Goal: Task Accomplishment & Management: Use online tool/utility

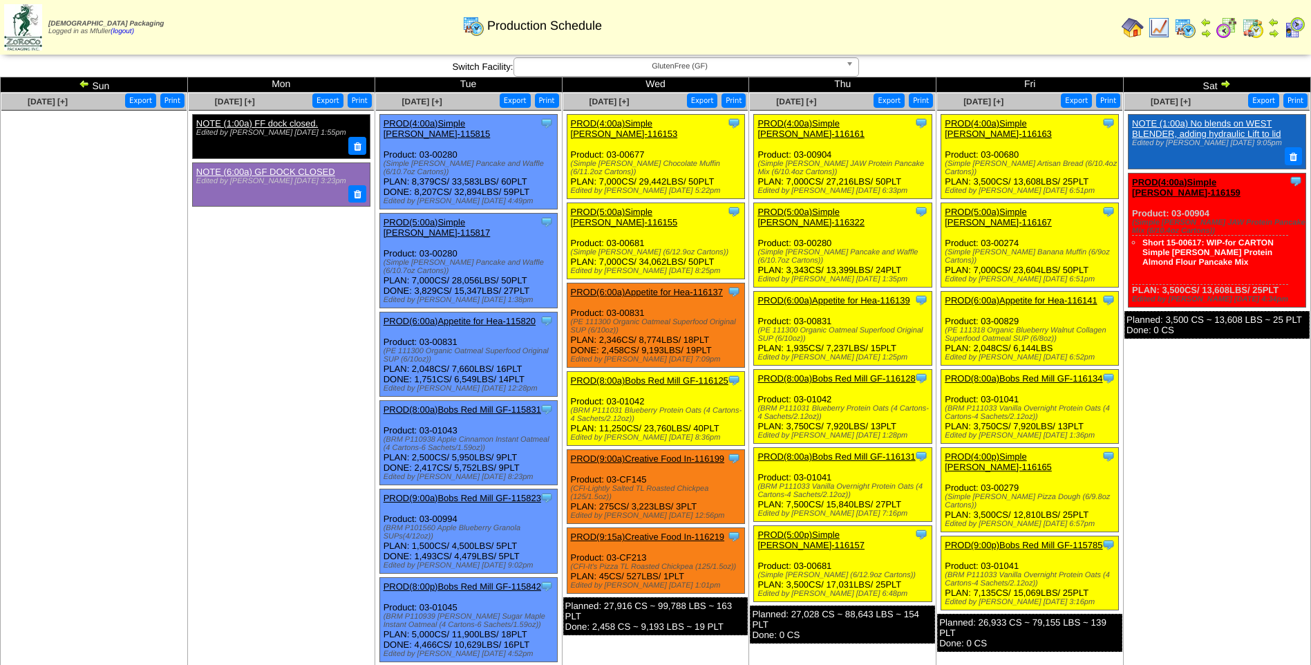
click at [660, 71] on span "GlutenFree (GF)" at bounding box center [680, 66] width 321 height 17
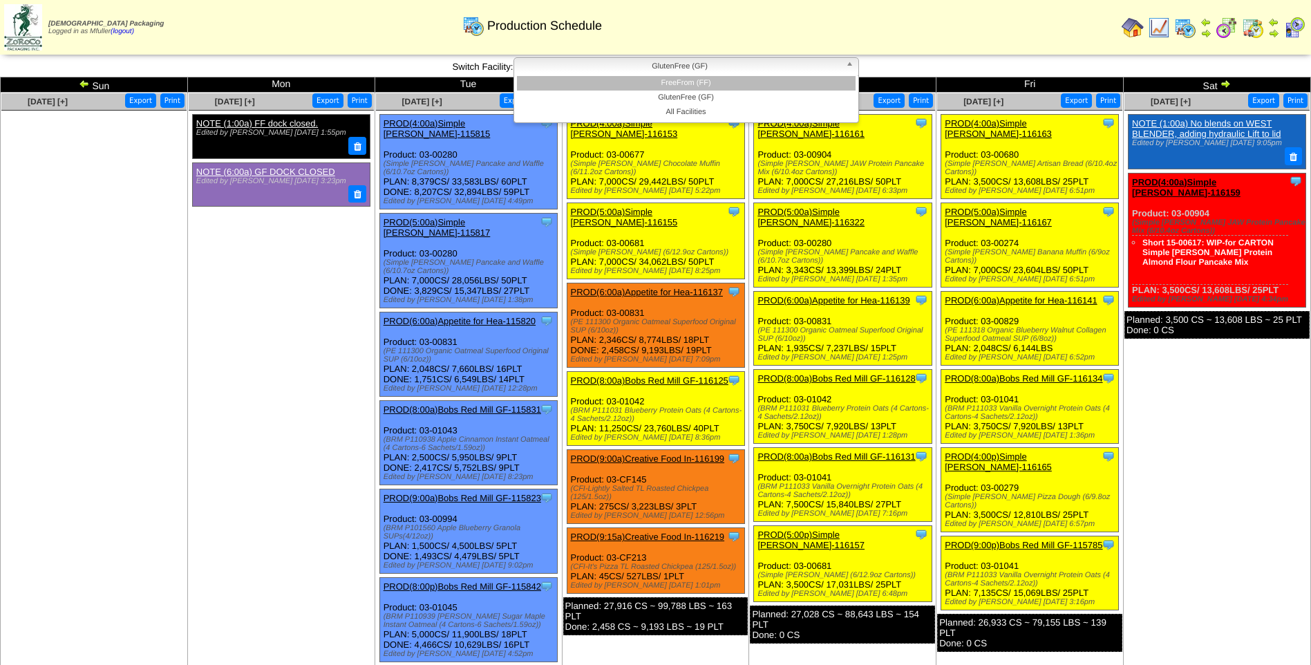
click at [663, 81] on li "FreeFrom (FF)" at bounding box center [686, 83] width 339 height 15
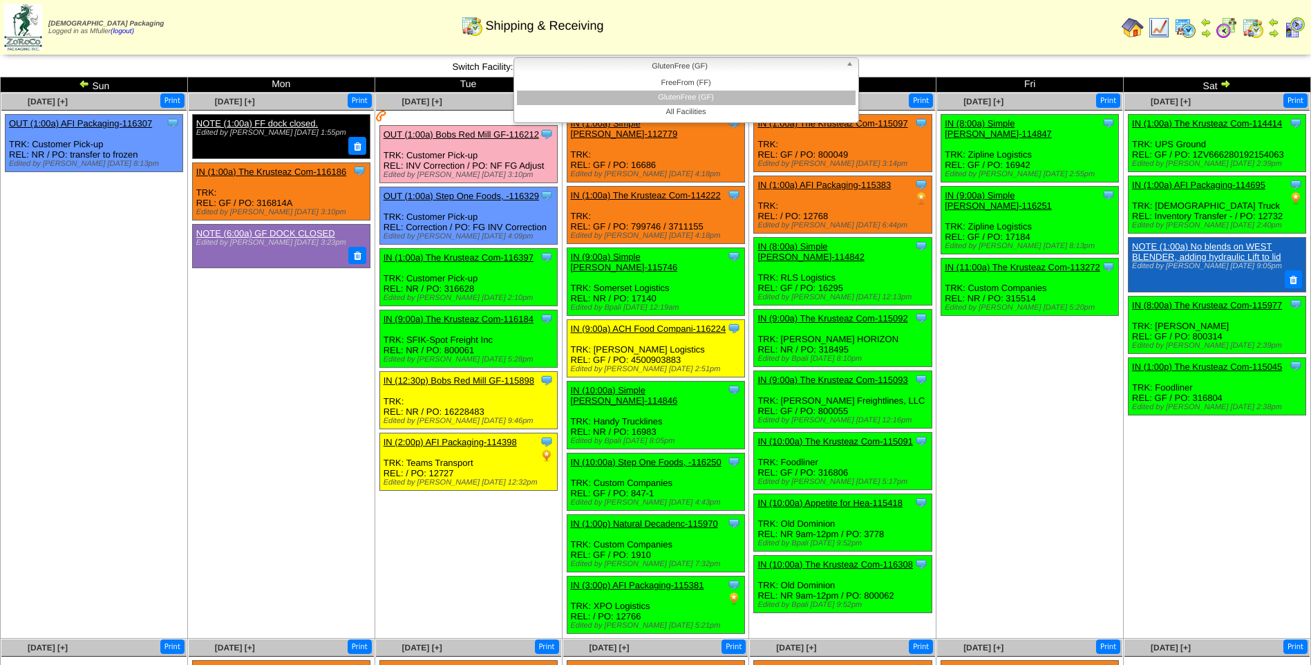
click at [634, 65] on span "GlutenFree (GF)" at bounding box center [680, 66] width 321 height 17
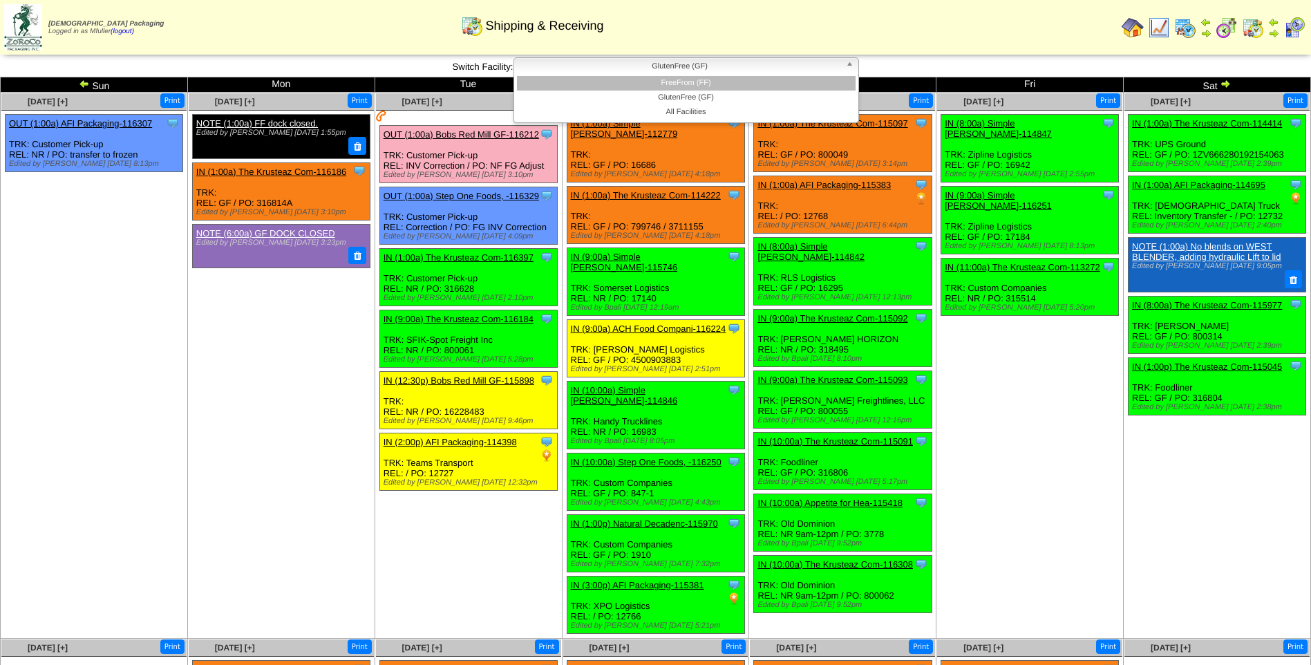
click at [646, 86] on li "FreeFrom (FF)" at bounding box center [686, 83] width 339 height 15
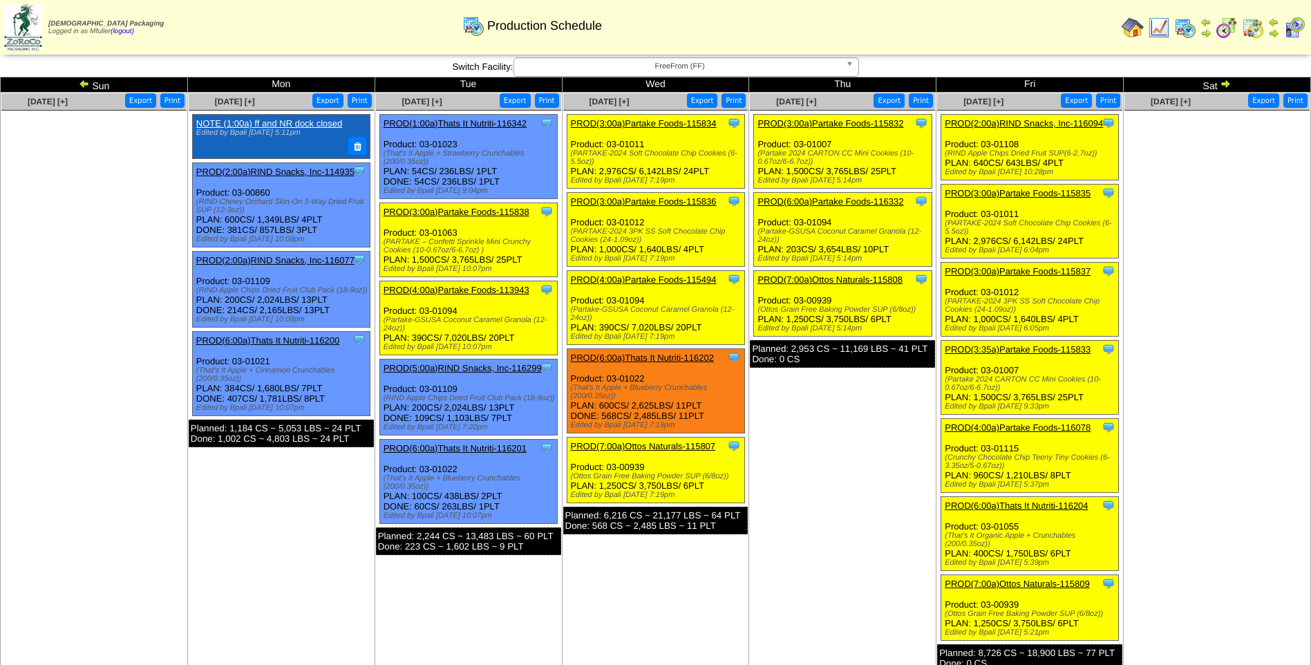
click at [1005, 124] on link "PROD(2:00a)RIND Snacks, Inc-116094" at bounding box center [1024, 123] width 158 height 10
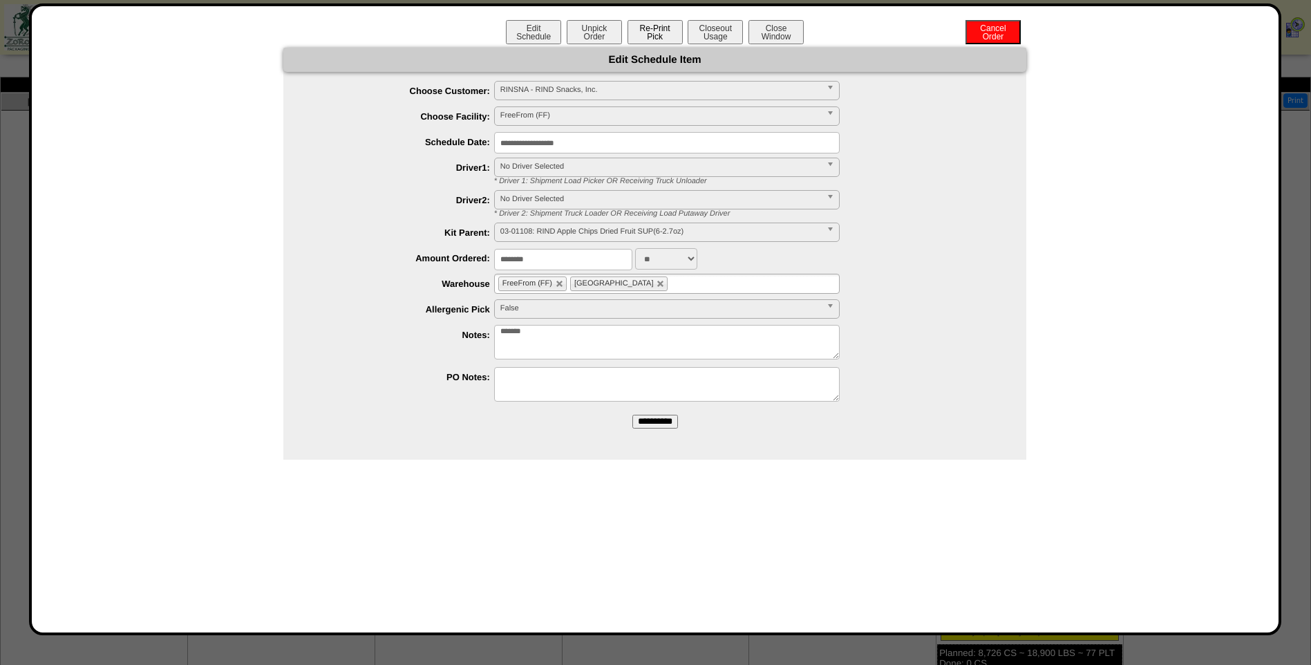
click at [656, 35] on button "Re-Print Pick" at bounding box center [655, 32] width 55 height 24
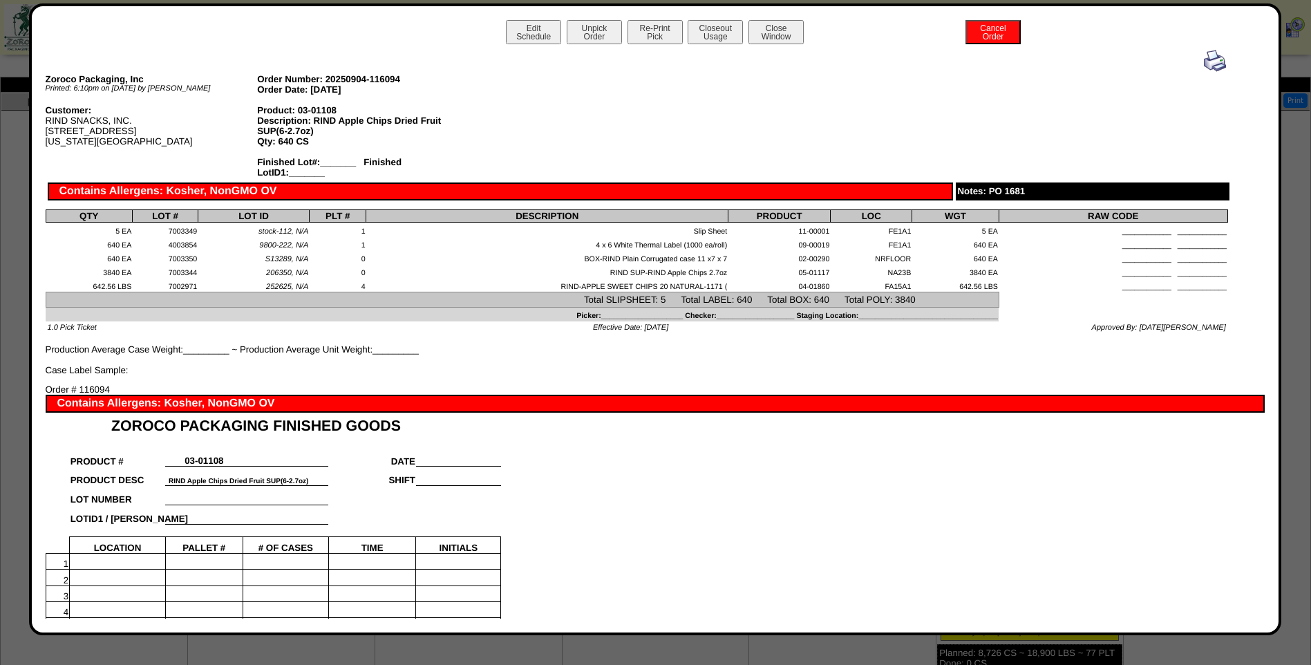
click at [1204, 57] on img at bounding box center [1215, 61] width 22 height 22
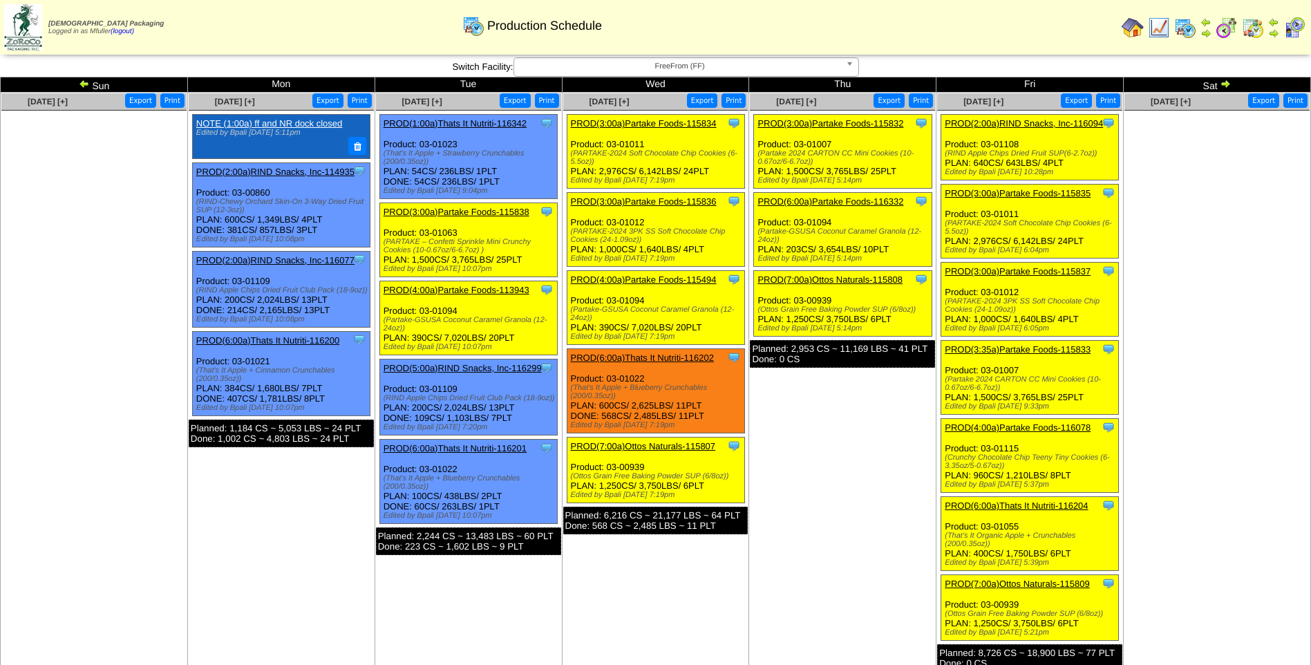
click at [1013, 192] on link "PROD(3:00a)Partake Foods-115835" at bounding box center [1018, 193] width 146 height 10
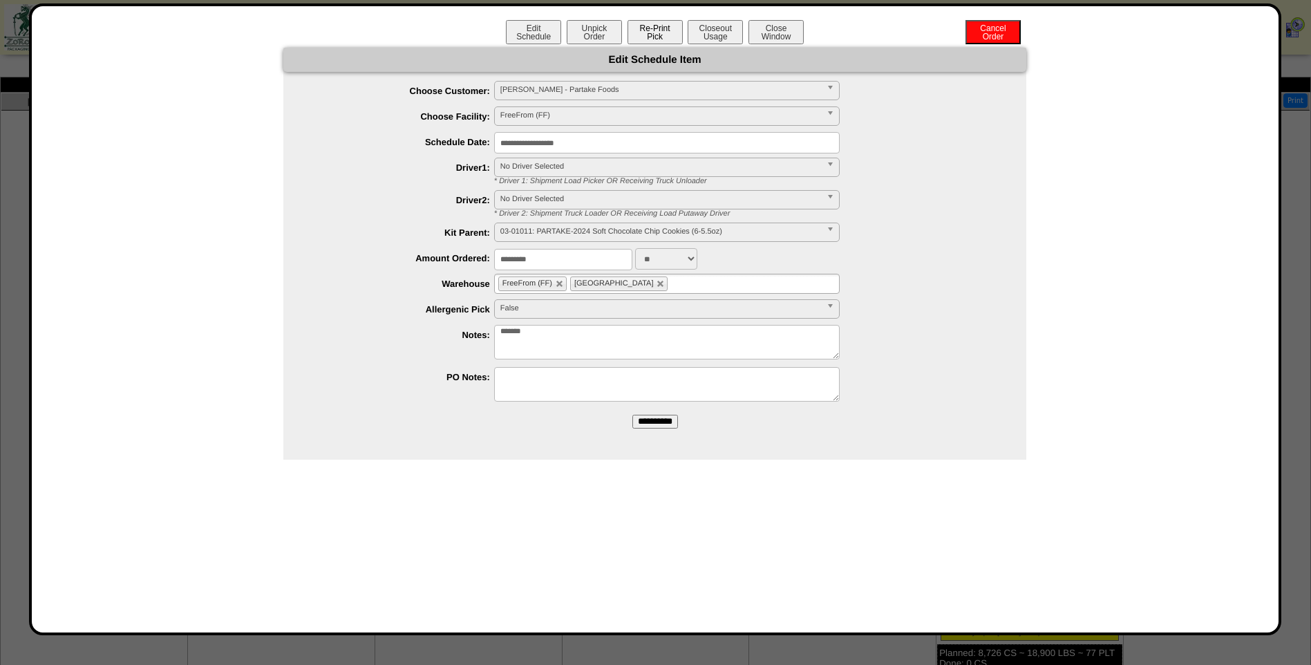
click at [648, 31] on button "Re-Print Pick" at bounding box center [655, 32] width 55 height 24
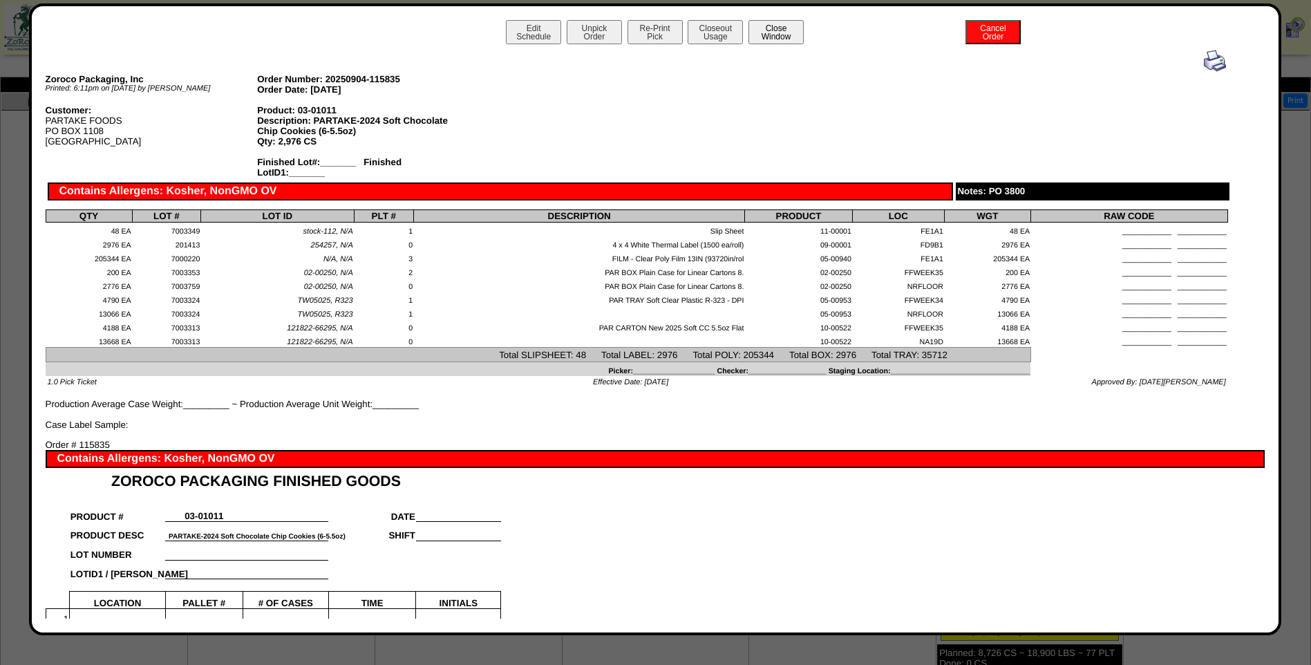
click at [779, 37] on button "Close Window" at bounding box center [776, 32] width 55 height 24
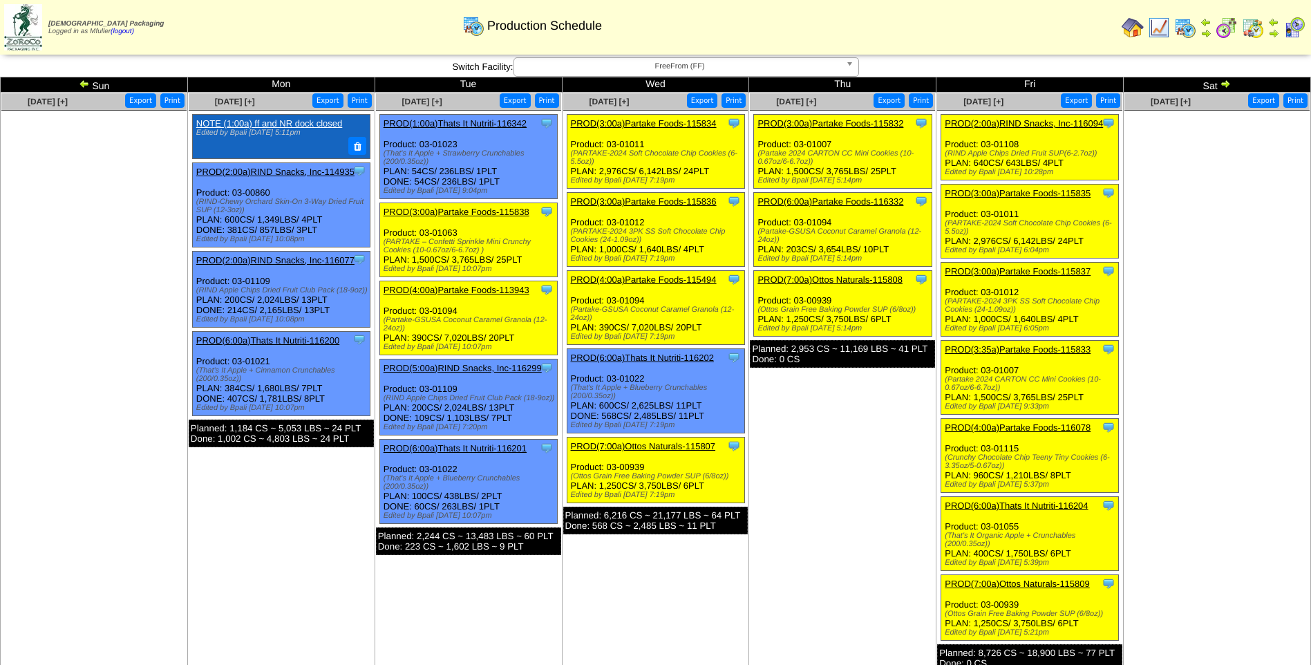
click at [1006, 120] on link "PROD(2:00a)RIND Snacks, Inc-116094" at bounding box center [1024, 123] width 158 height 10
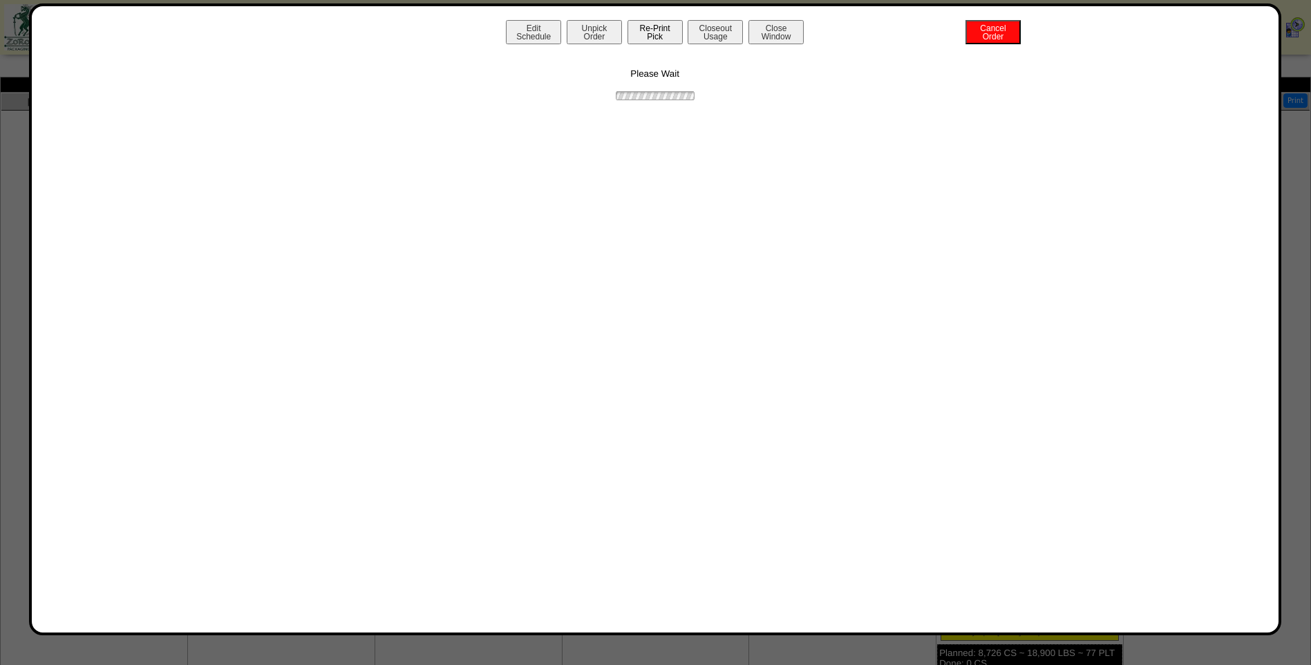
click at [658, 36] on button "Re-Print Pick" at bounding box center [655, 32] width 55 height 24
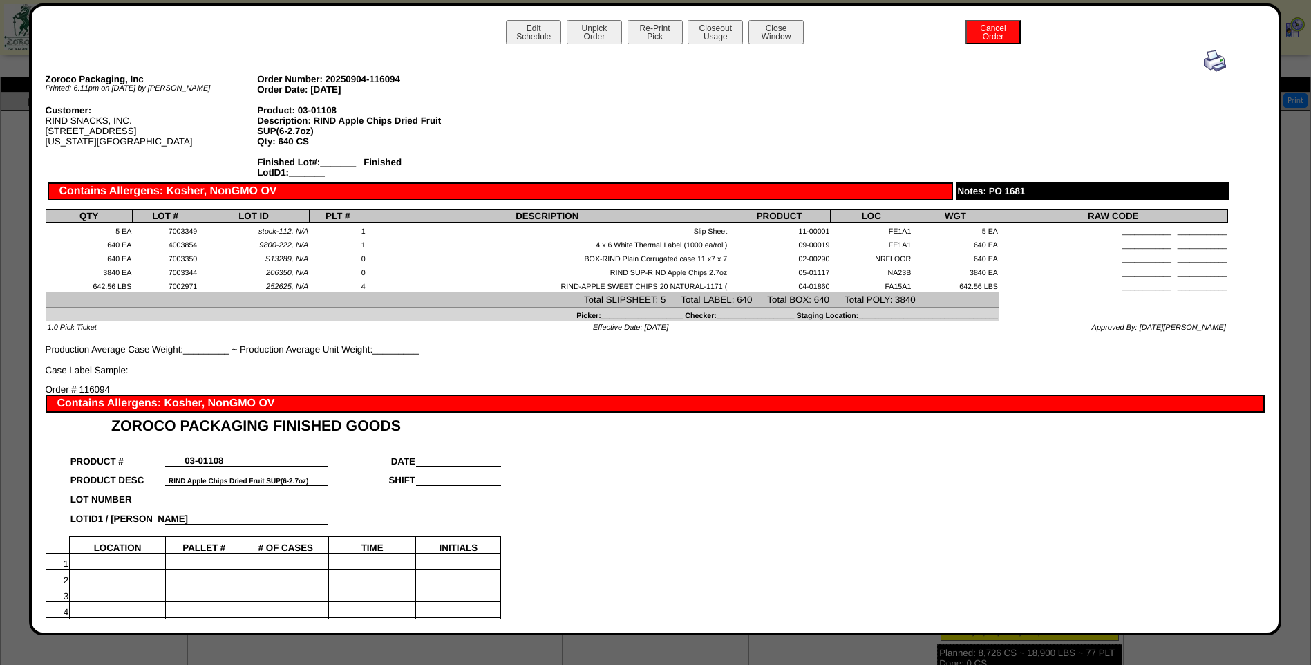
click at [1206, 66] on img at bounding box center [1215, 61] width 22 height 22
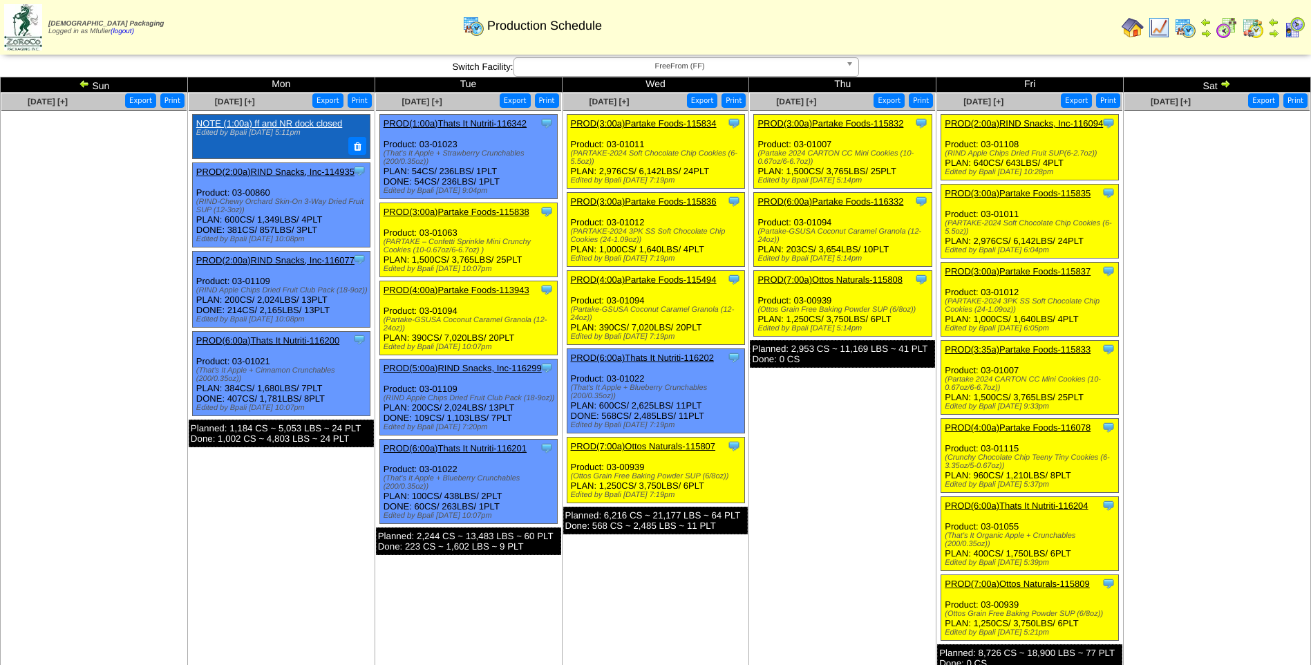
click at [1025, 195] on link "PROD(3:00a)Partake Foods-115835" at bounding box center [1018, 193] width 146 height 10
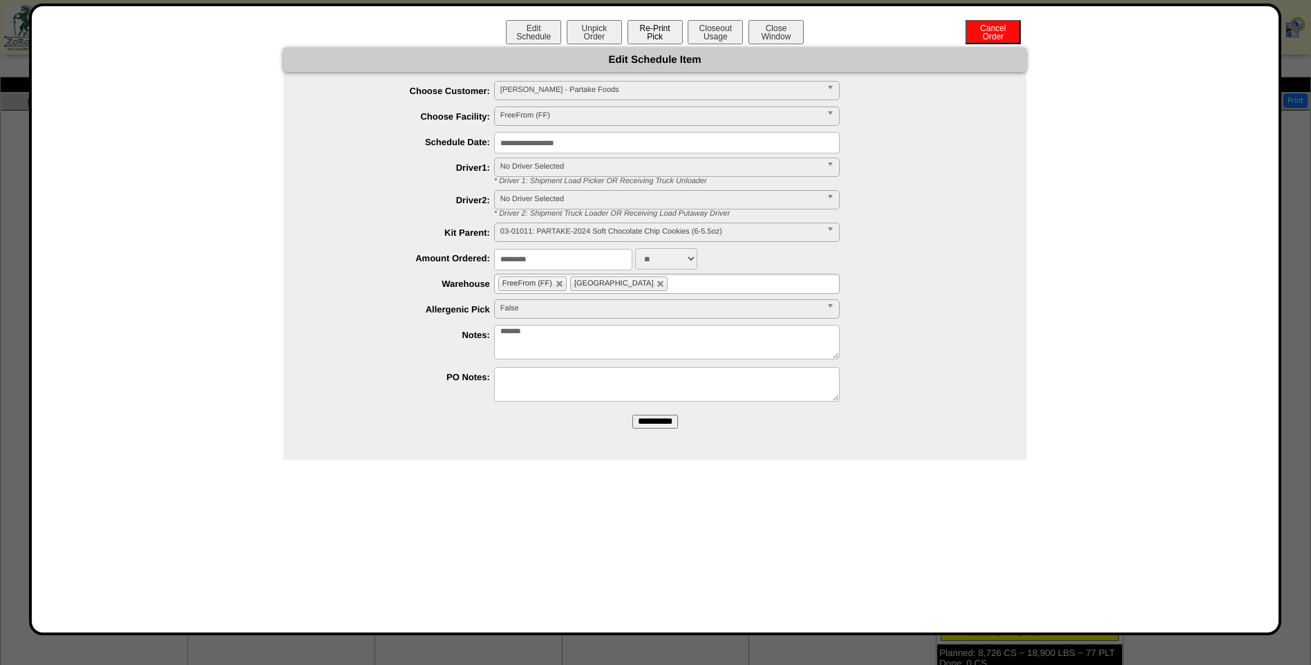
click at [665, 39] on button "Re-Print Pick" at bounding box center [655, 32] width 55 height 24
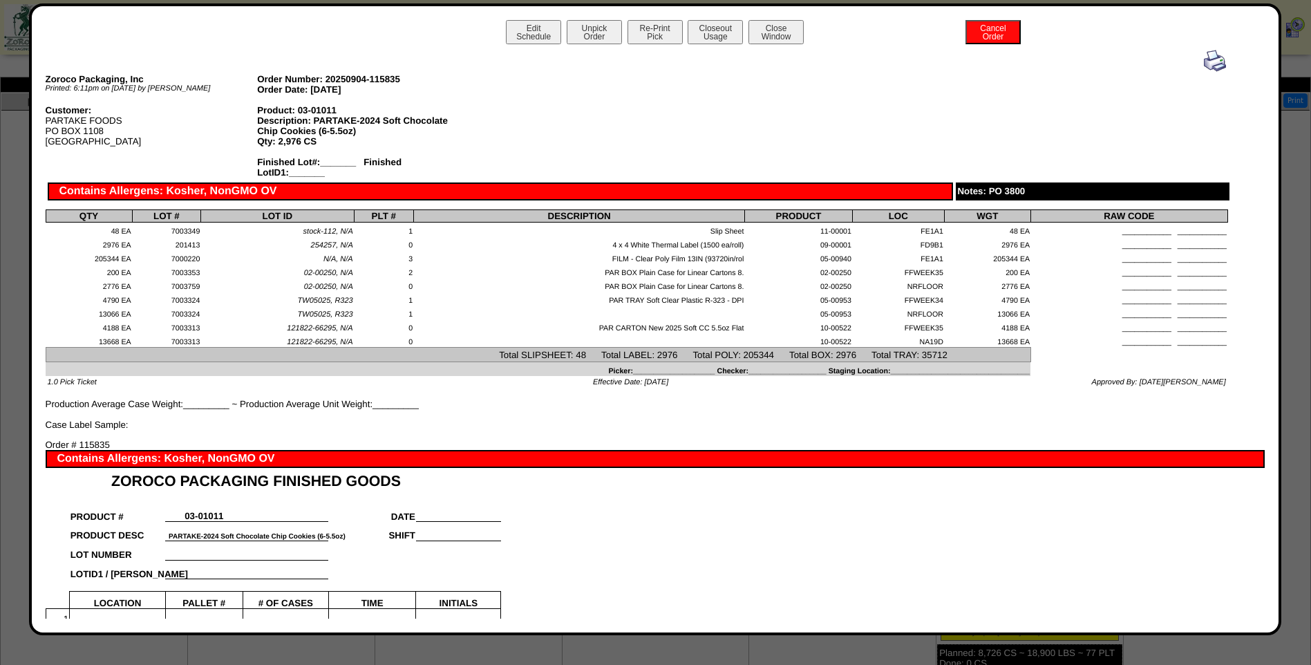
click at [1208, 60] on img at bounding box center [1215, 61] width 22 height 22
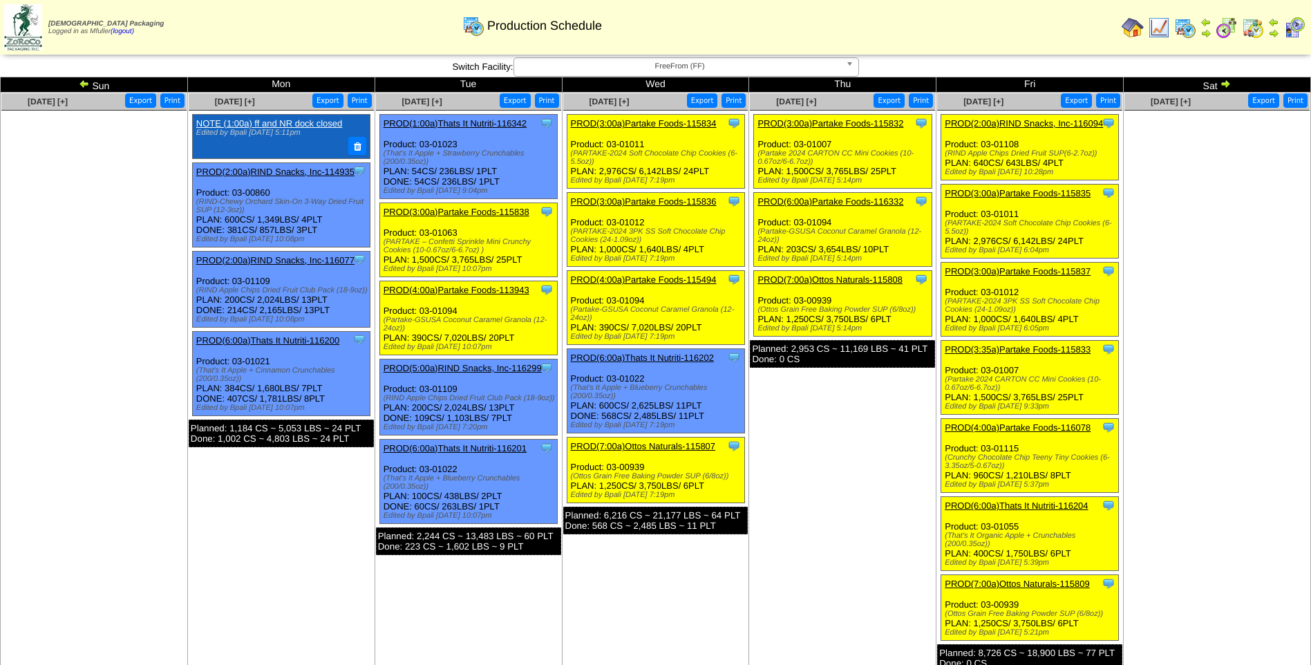
click at [1041, 273] on link "PROD(3:00a)Partake Foods-115837" at bounding box center [1018, 271] width 146 height 10
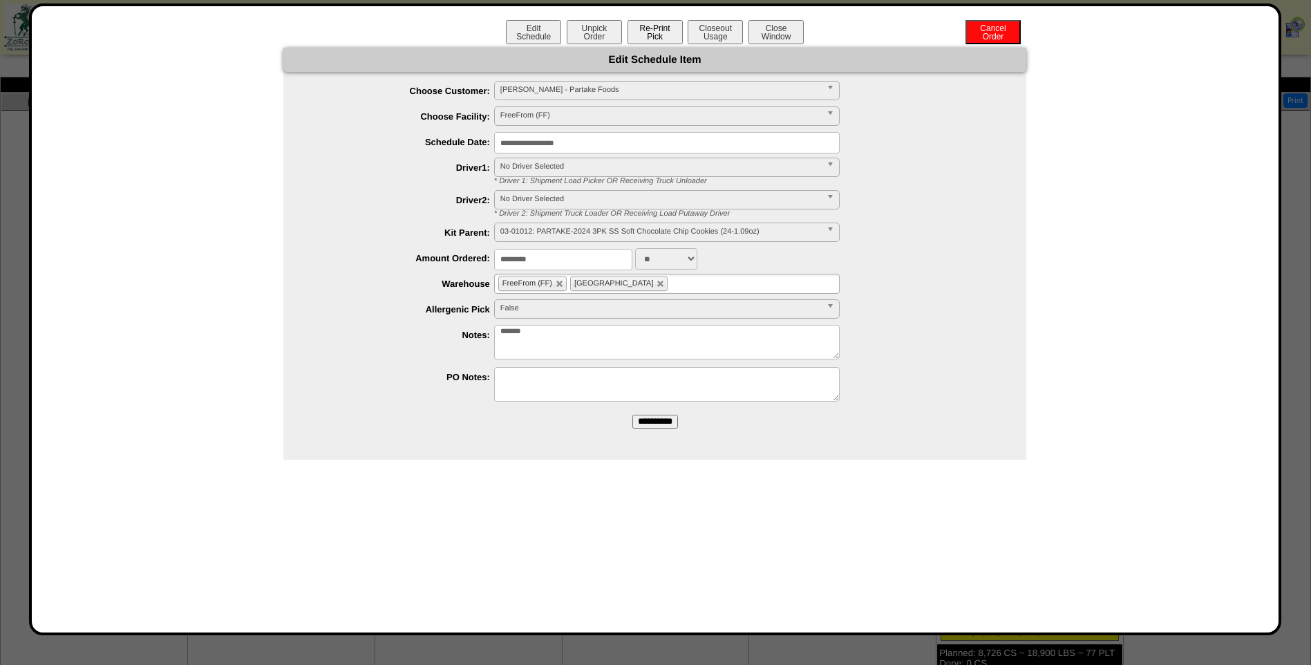
click at [661, 35] on button "Re-Print Pick" at bounding box center [655, 32] width 55 height 24
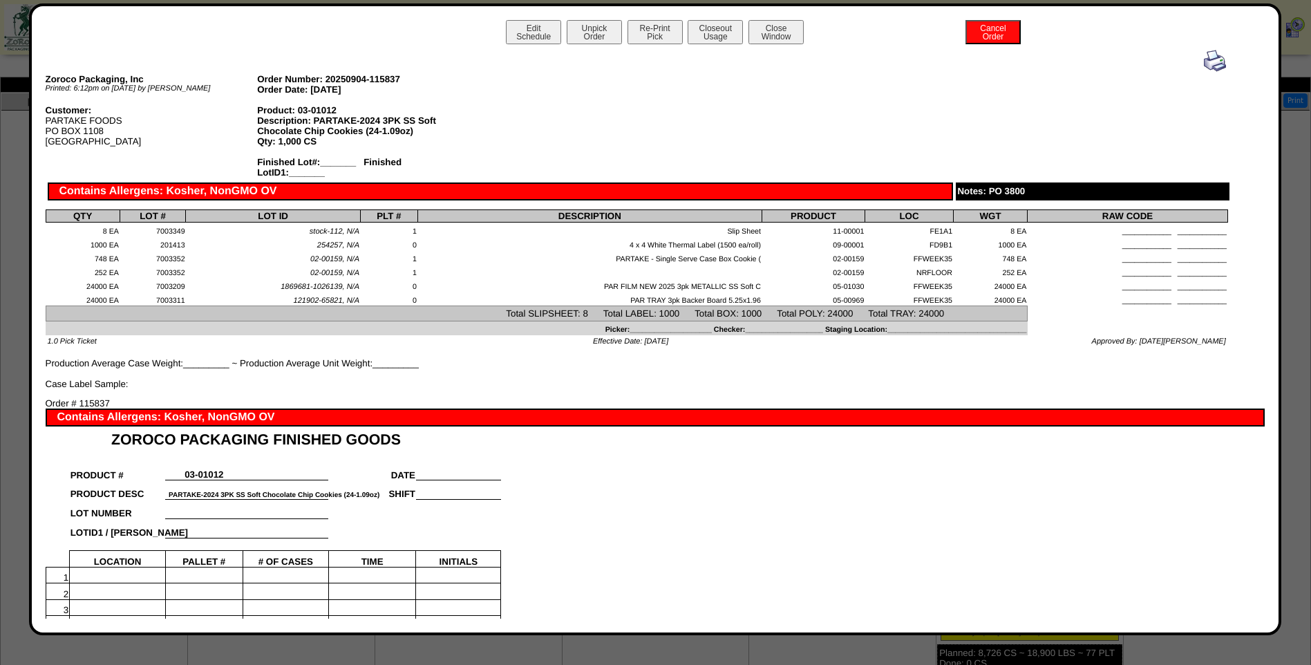
click at [1204, 64] on img at bounding box center [1215, 61] width 22 height 22
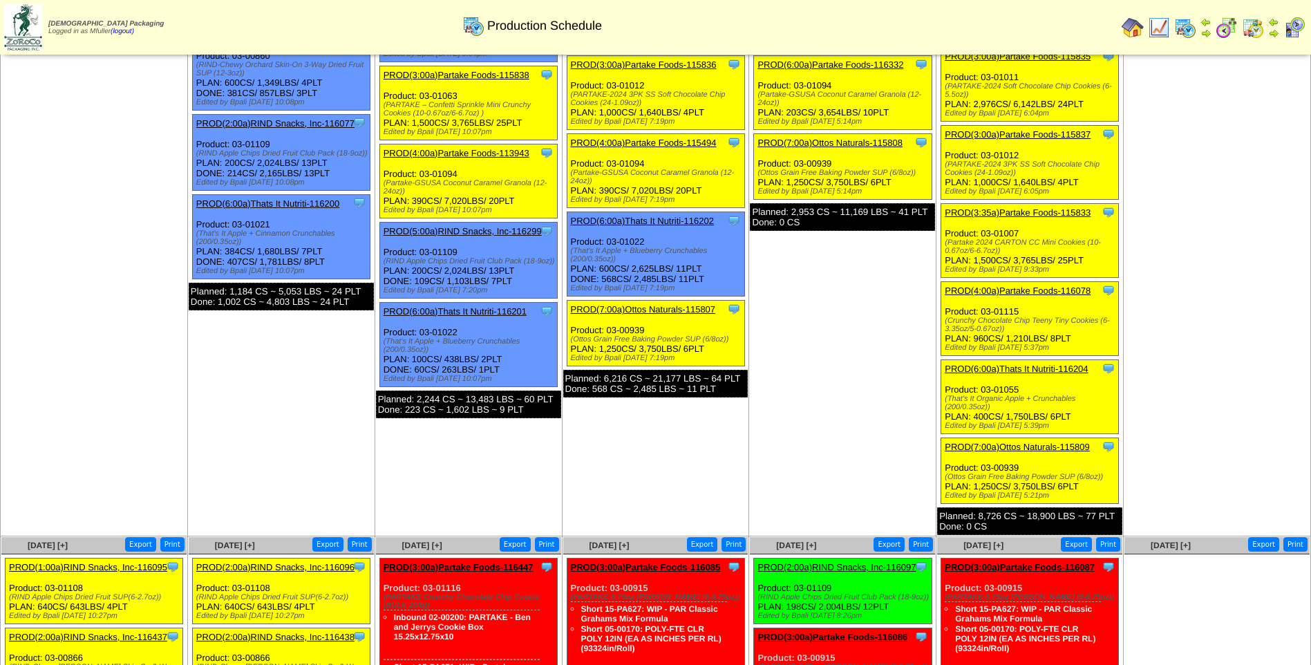
scroll to position [138, 0]
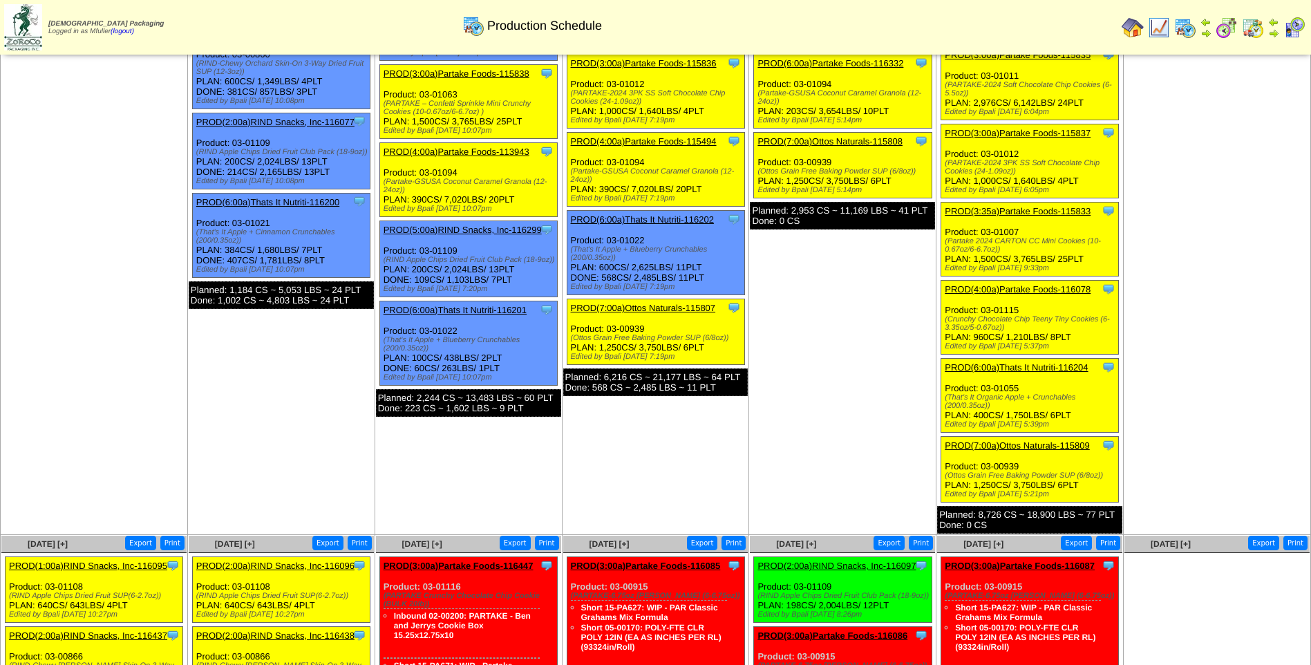
click at [1029, 214] on link "PROD(3:35a)Partake Foods-115833" at bounding box center [1018, 211] width 146 height 10
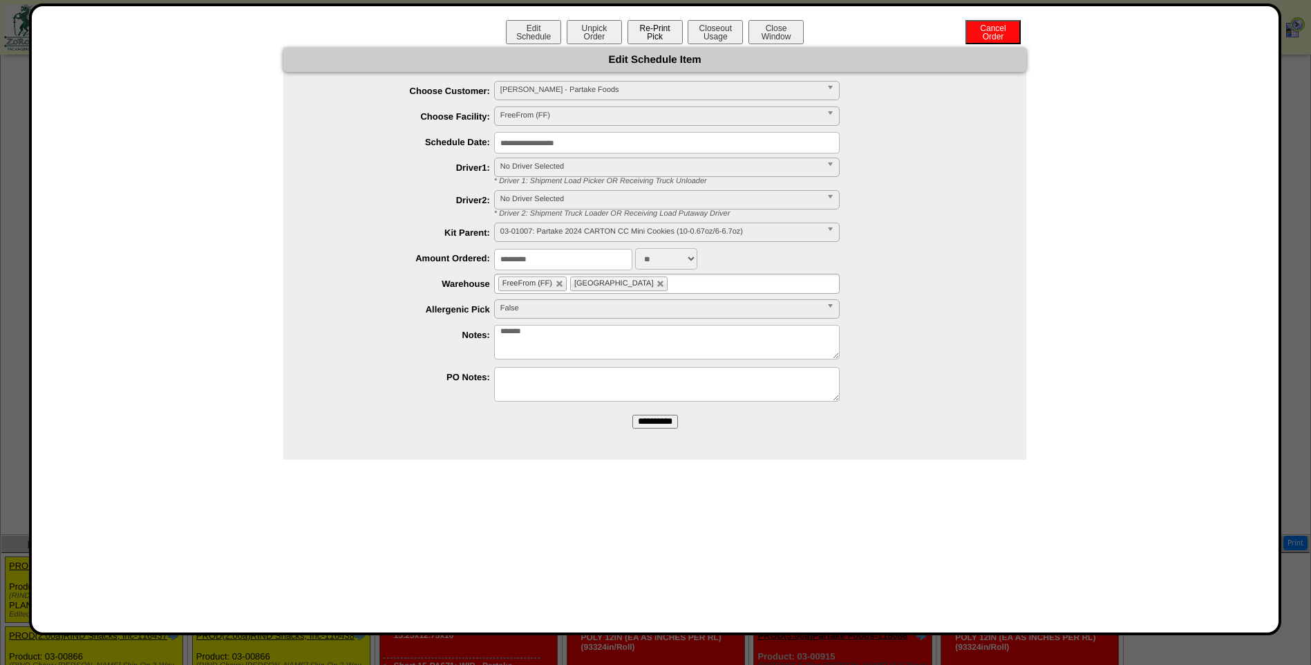
click at [662, 35] on button "Re-Print Pick" at bounding box center [655, 32] width 55 height 24
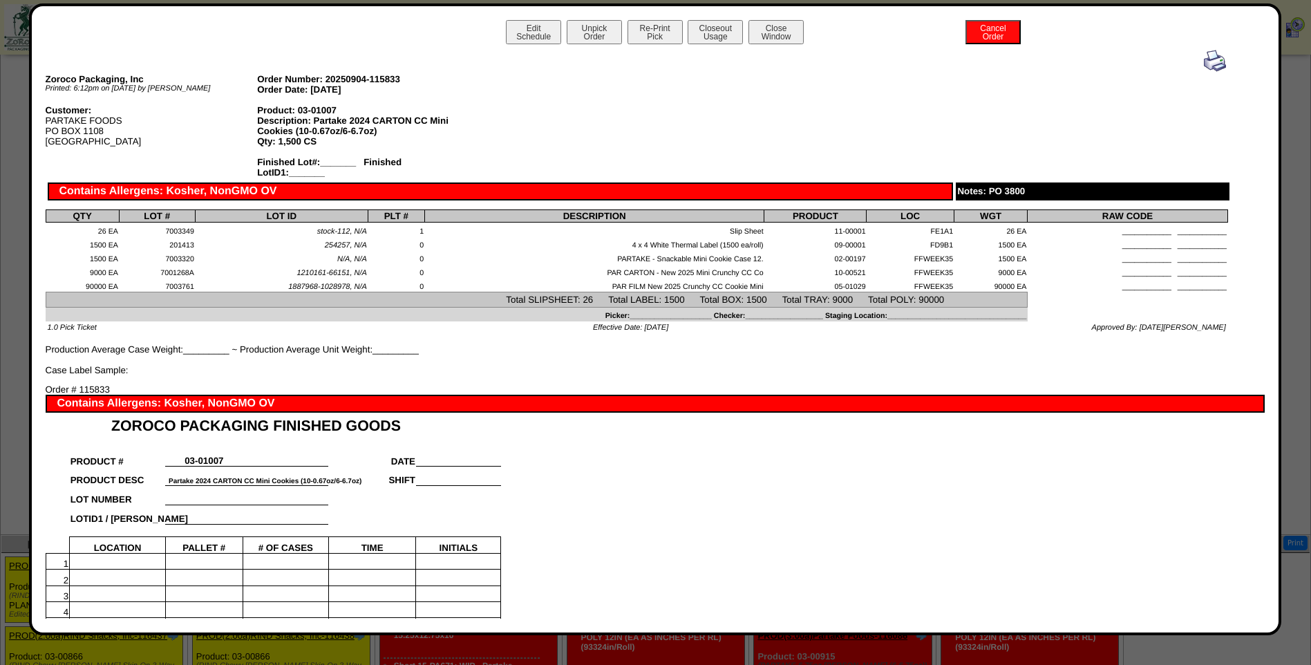
click at [1204, 61] on img at bounding box center [1215, 61] width 22 height 22
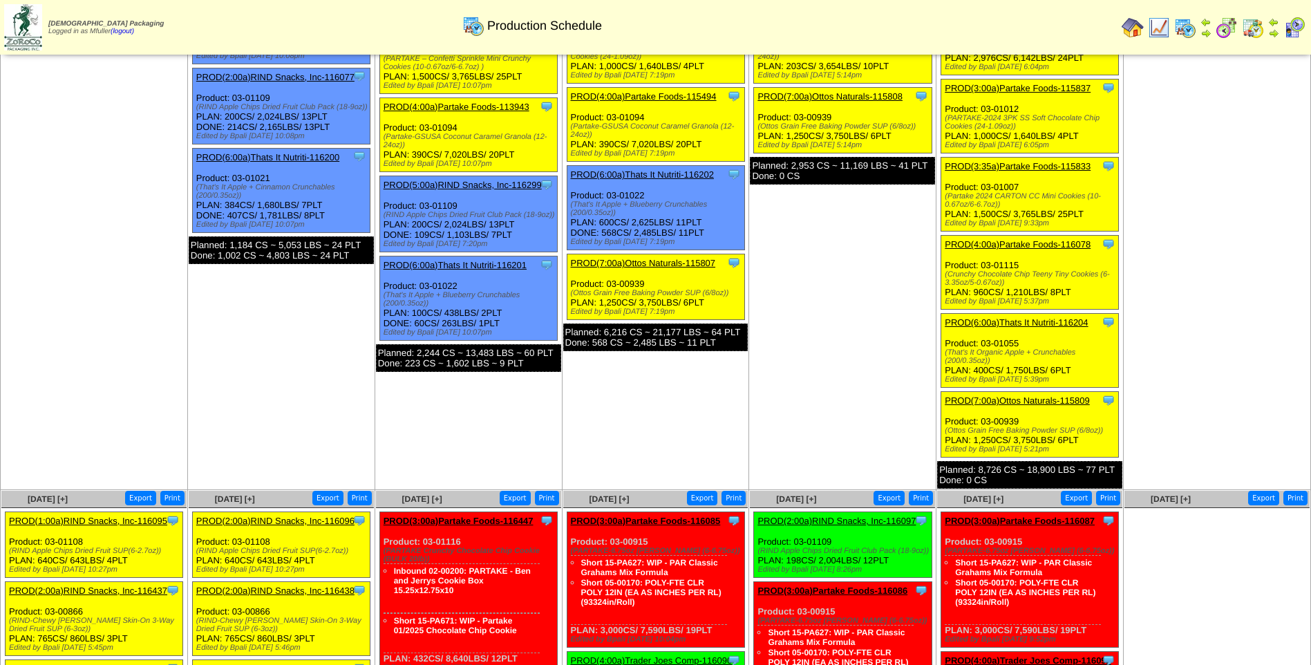
scroll to position [207, 0]
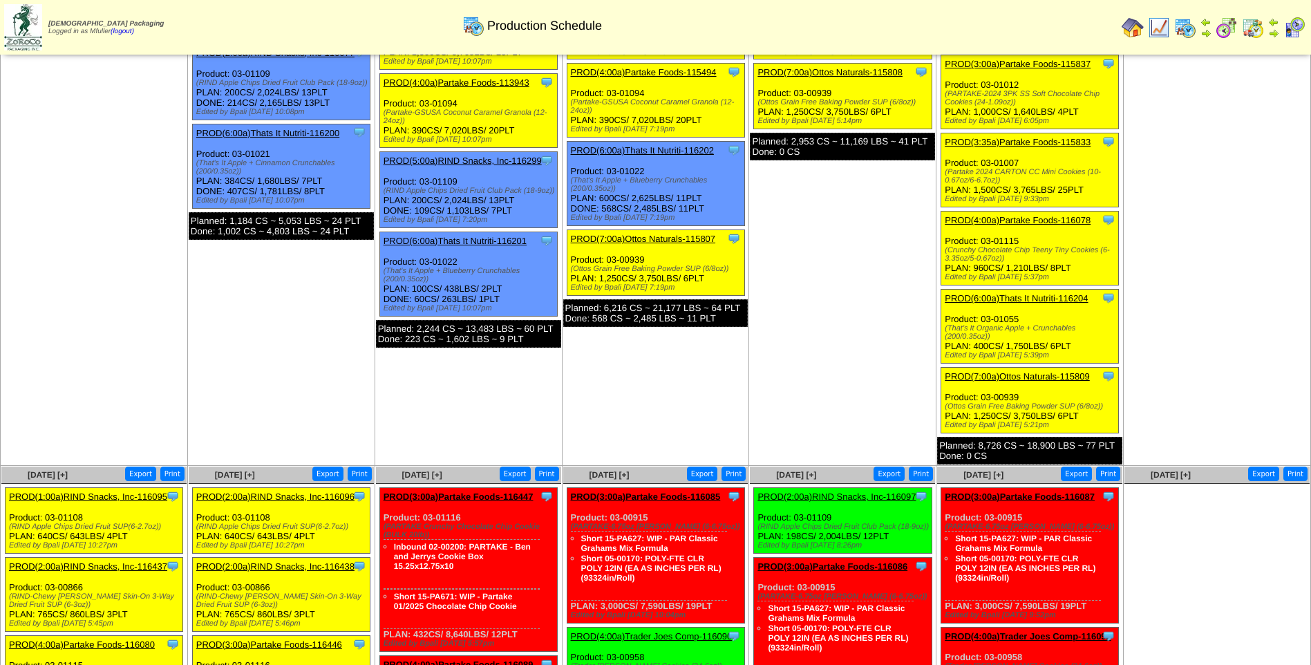
click at [1036, 221] on link "PROD(4:00a)Partake Foods-116078" at bounding box center [1018, 220] width 146 height 10
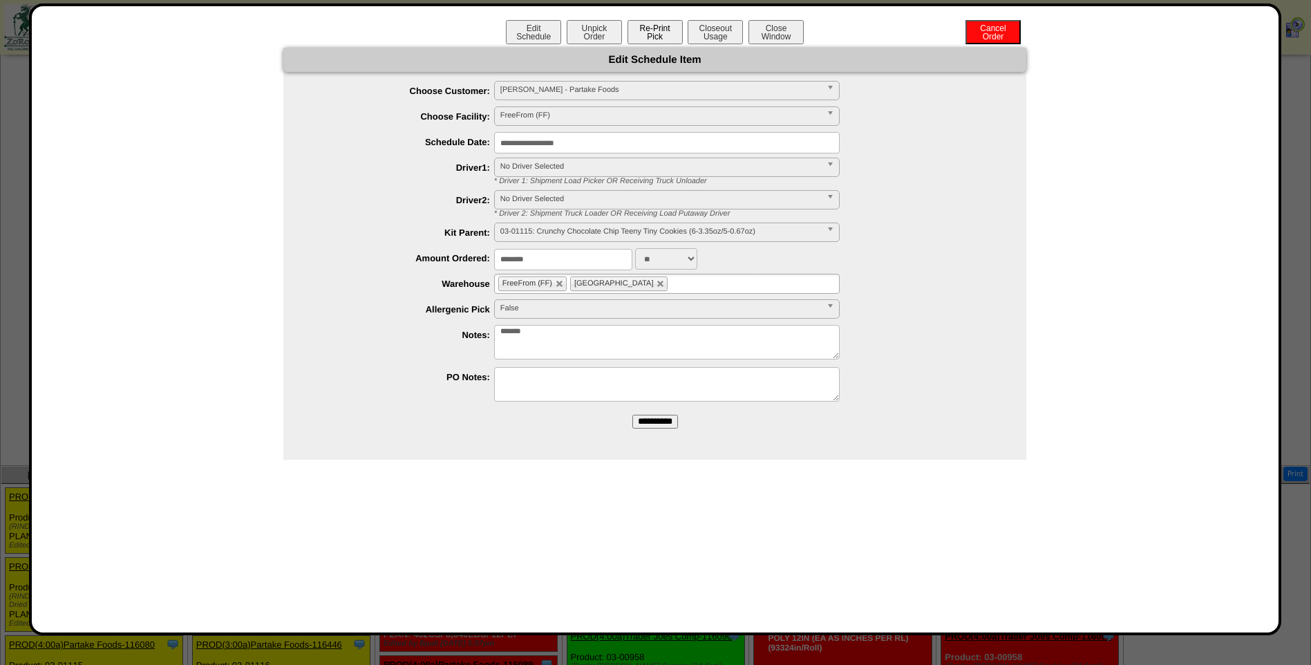
click at [660, 37] on button "Re-Print Pick" at bounding box center [655, 32] width 55 height 24
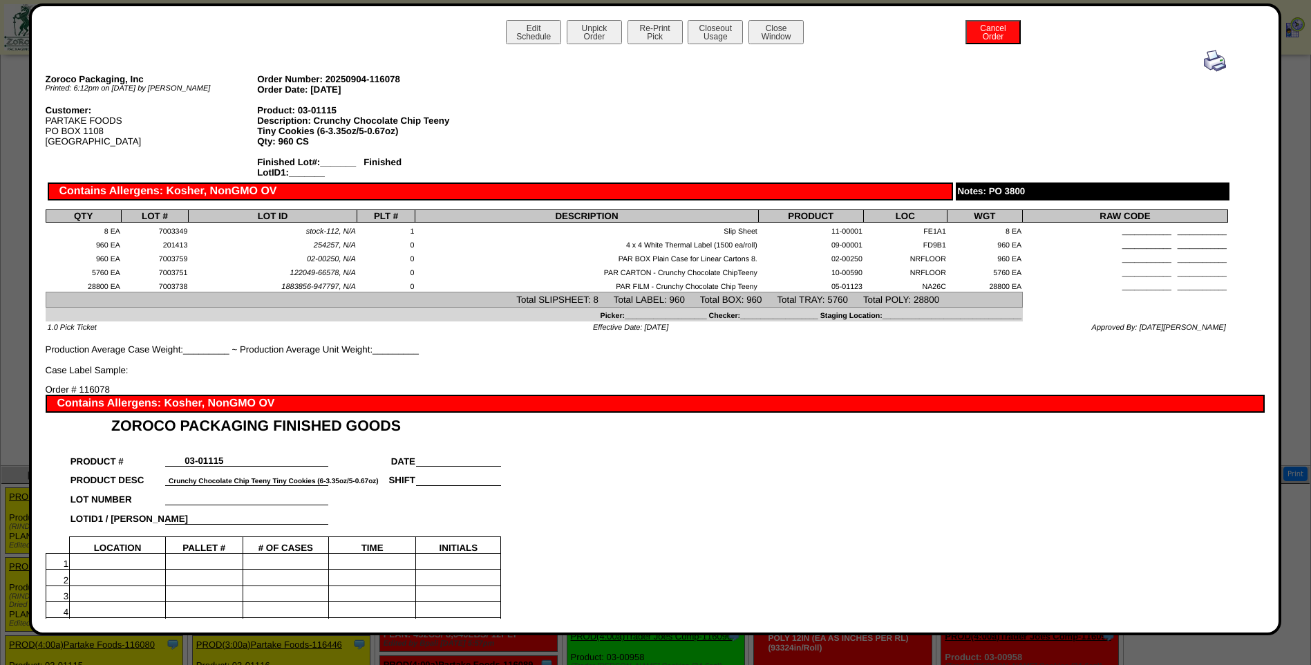
click at [1205, 59] on img at bounding box center [1215, 61] width 22 height 22
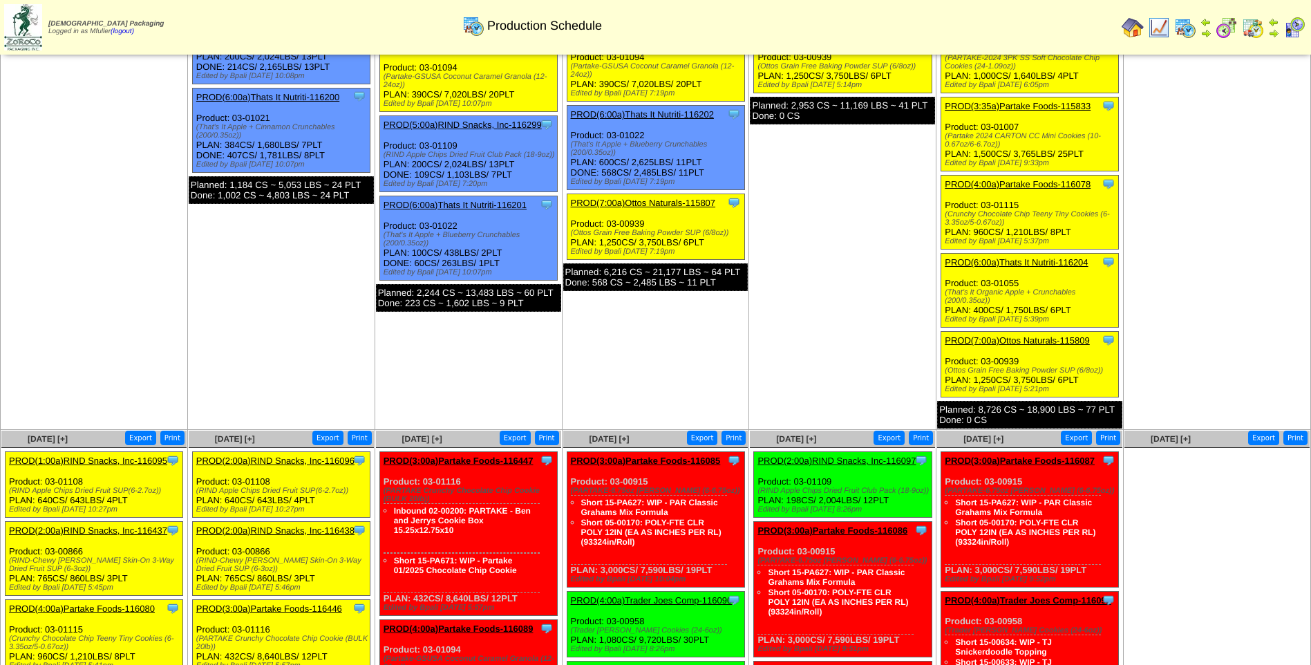
scroll to position [277, 0]
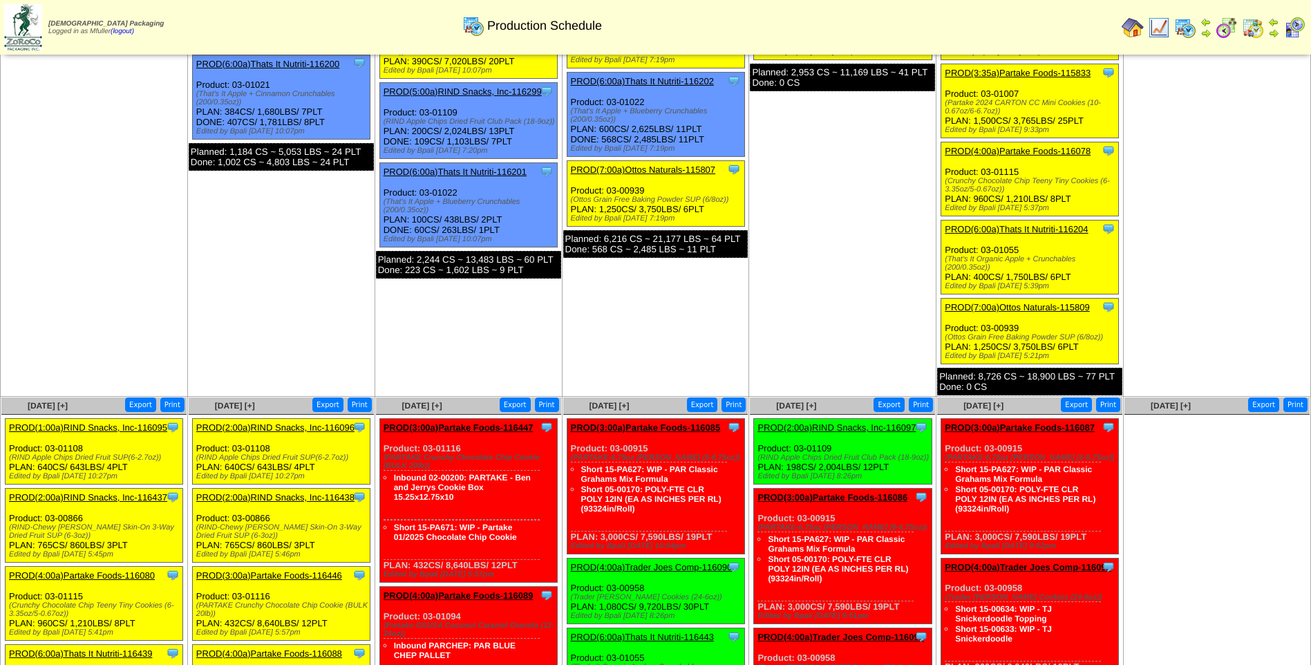
click at [1015, 232] on link "PROD(6:00a)Thats It Nutriti-116204" at bounding box center [1016, 229] width 143 height 10
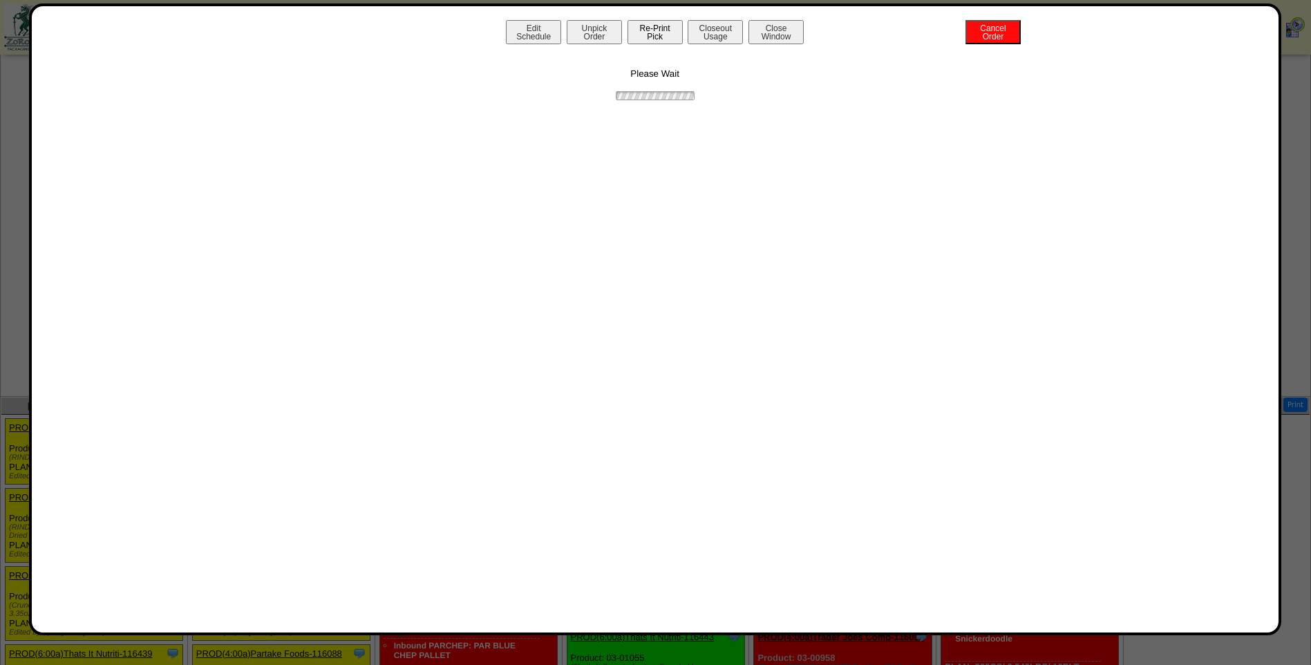
click at [668, 32] on button "Re-Print Pick" at bounding box center [655, 32] width 55 height 24
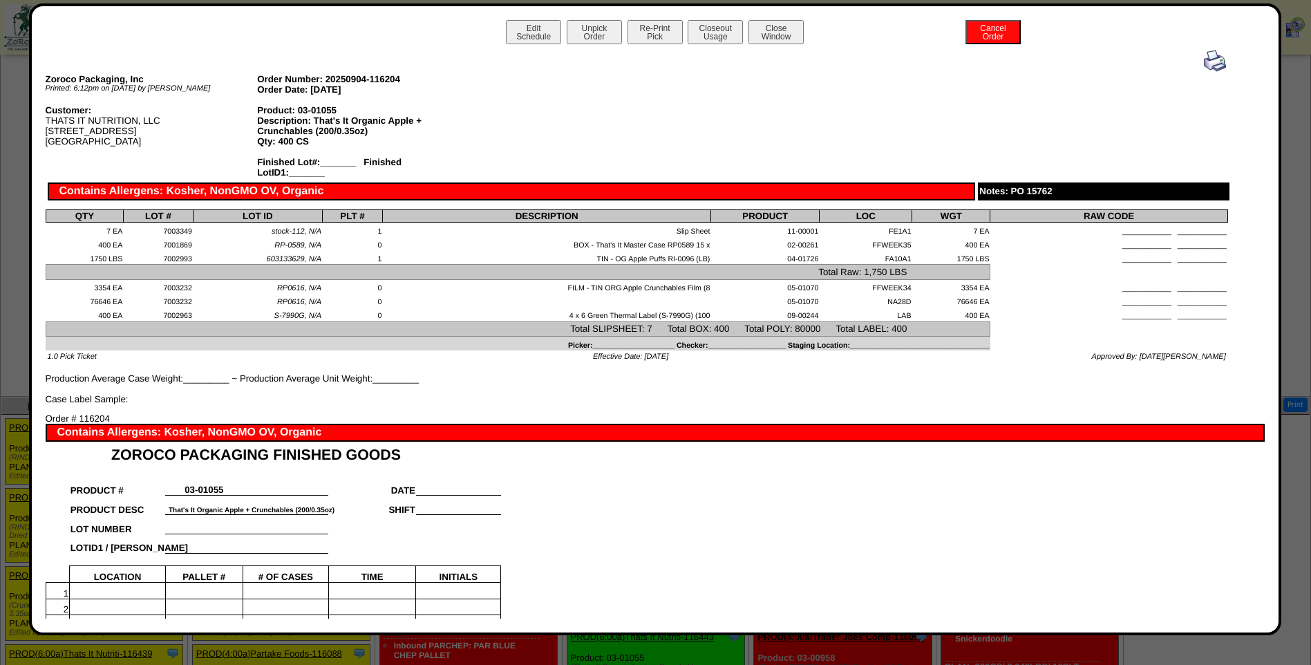
click at [1204, 63] on img at bounding box center [1215, 61] width 22 height 22
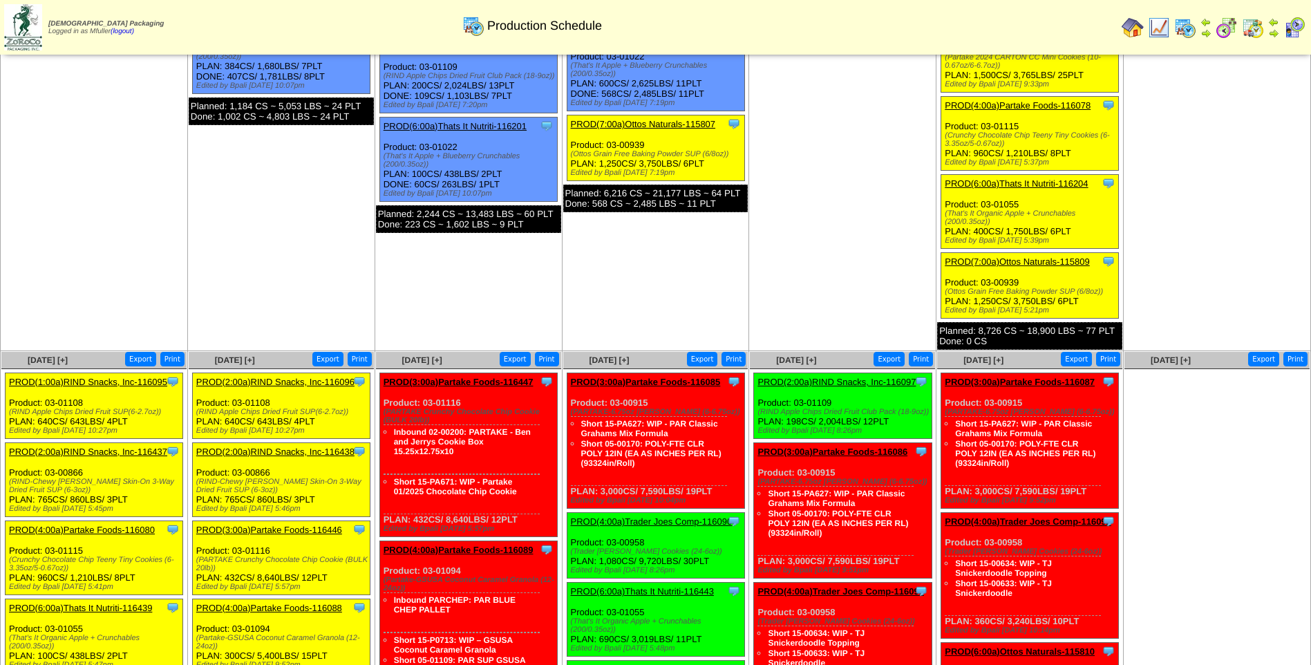
scroll to position [346, 0]
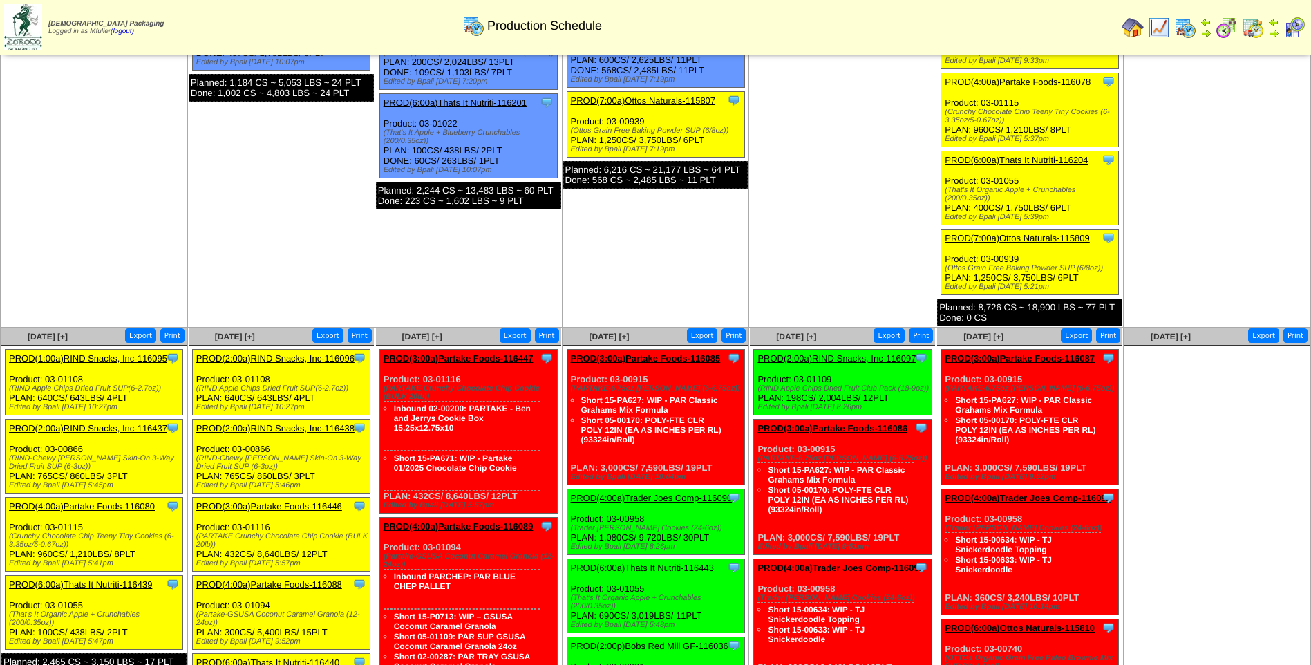
click at [1020, 239] on link "PROD(7:00a)Ottos Naturals-115809" at bounding box center [1017, 238] width 145 height 10
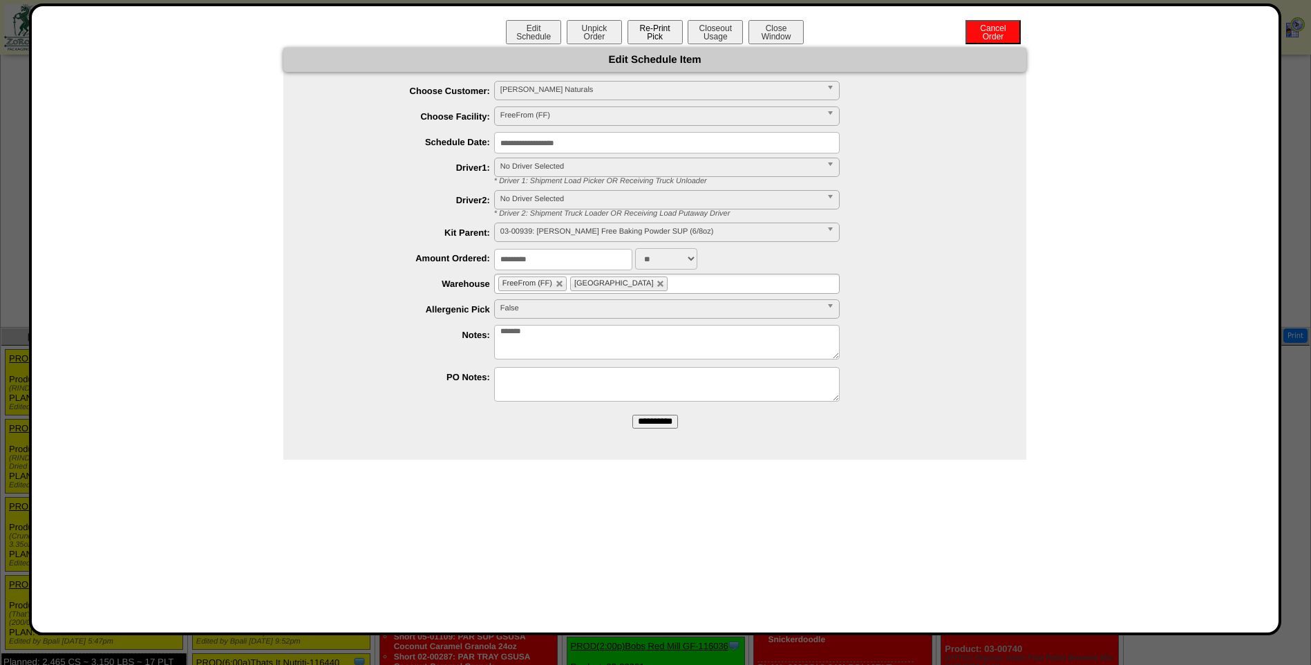
click at [656, 33] on button "Re-Print Pick" at bounding box center [655, 32] width 55 height 24
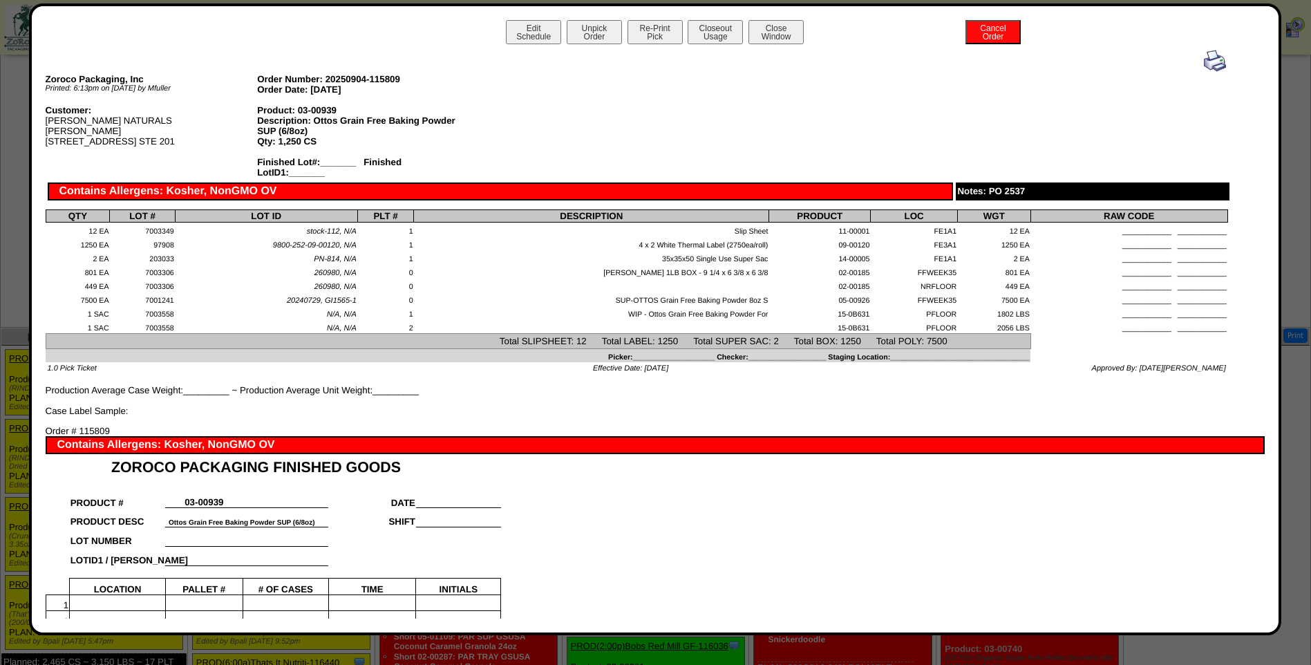
click at [1211, 62] on img at bounding box center [1215, 61] width 22 height 22
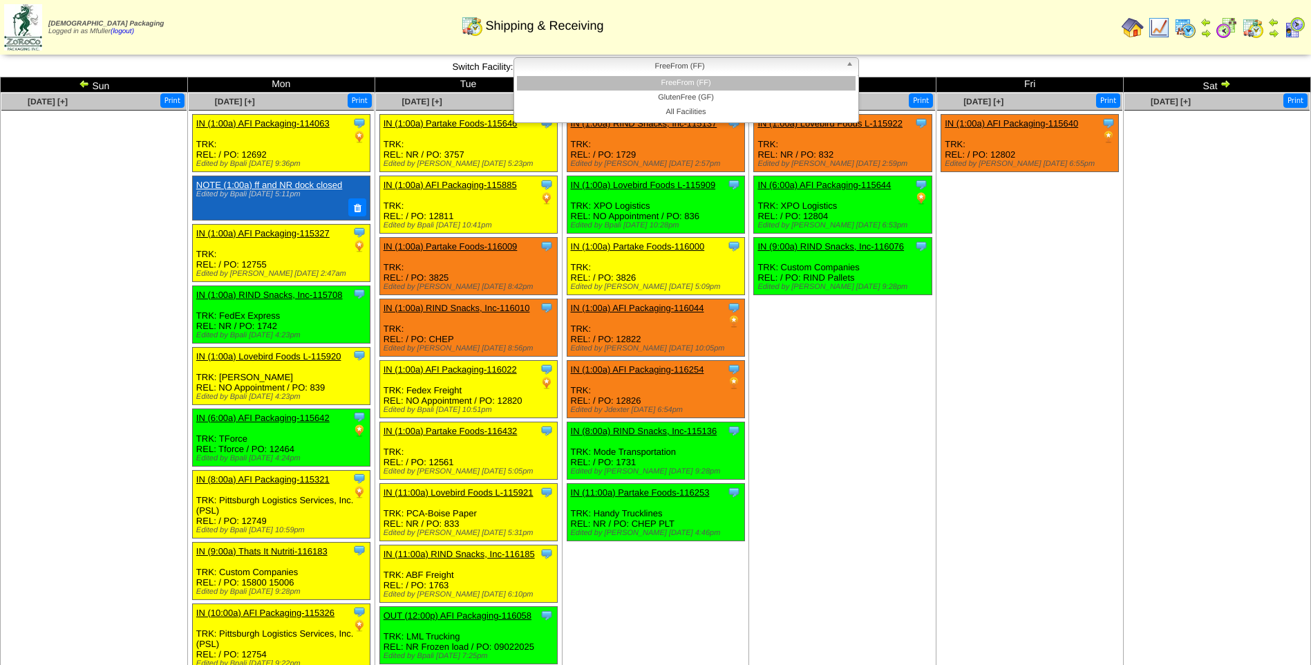
click at [619, 66] on span "FreeFrom (FF)" at bounding box center [680, 66] width 321 height 17
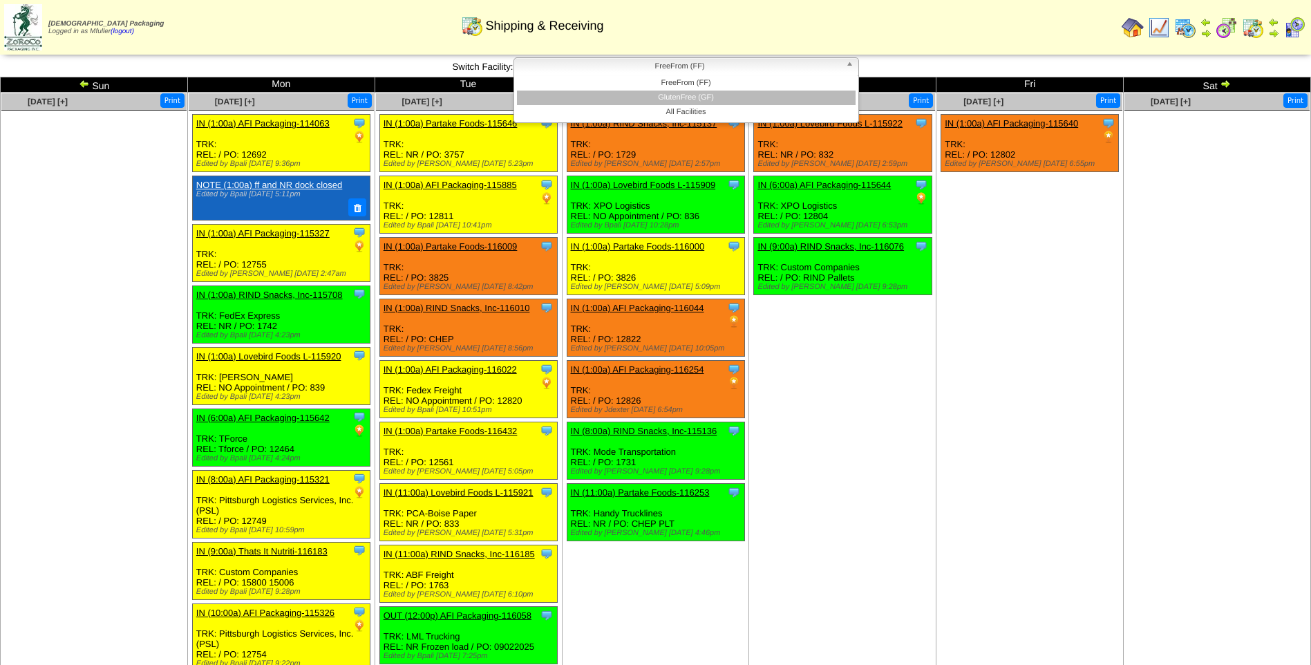
click at [653, 96] on li "GlutenFree (GF)" at bounding box center [686, 98] width 339 height 15
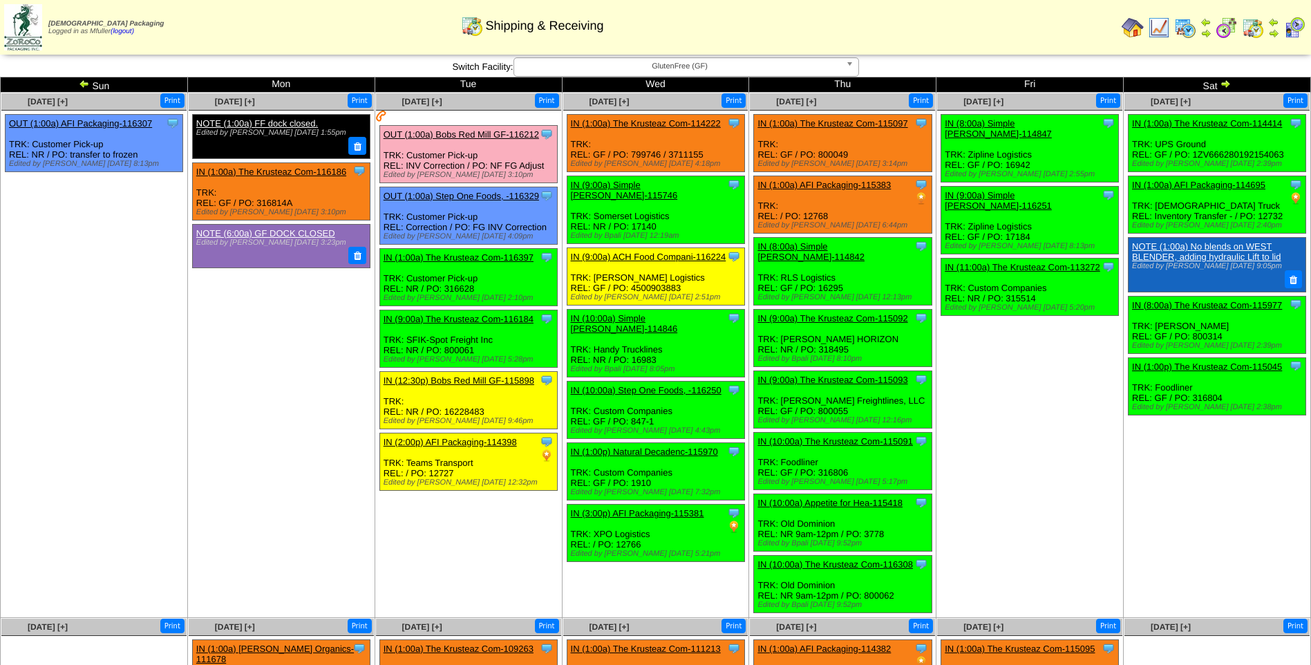
click at [727, 70] on span "GlutenFree (GF)" at bounding box center [680, 66] width 321 height 17
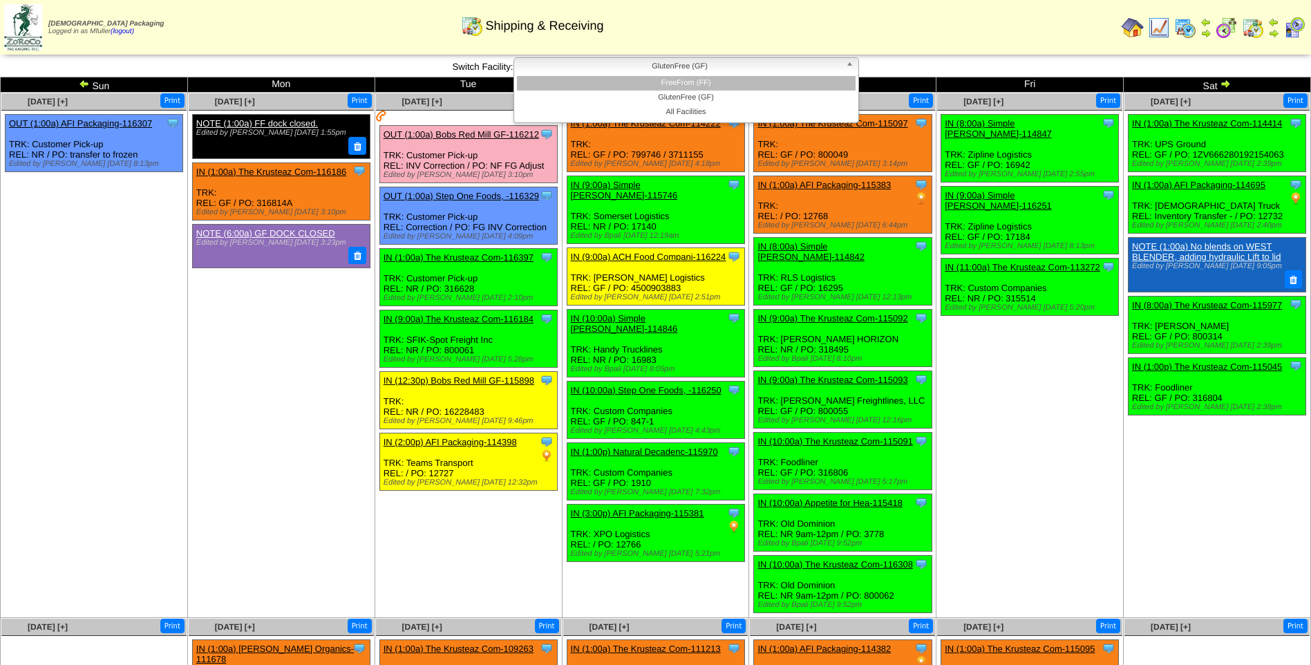
click at [704, 88] on li "FreeFrom (FF)" at bounding box center [686, 83] width 339 height 15
